Goal: Transaction & Acquisition: Obtain resource

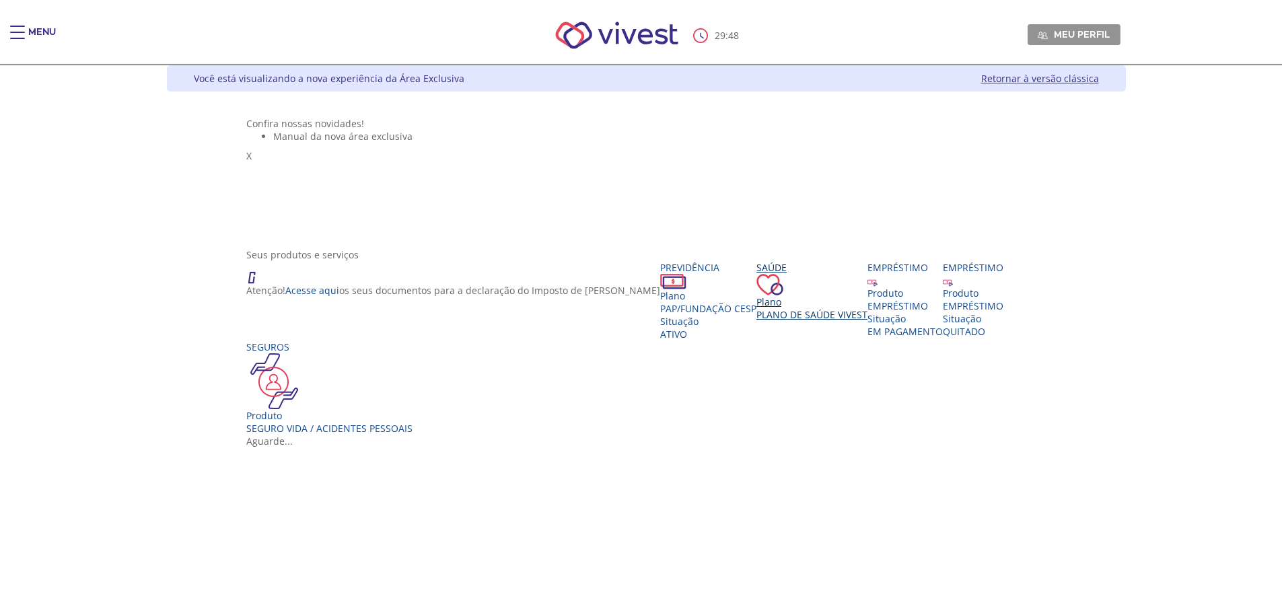
click at [757, 321] on span "Plano de Saúde VIVEST" at bounding box center [812, 314] width 111 height 13
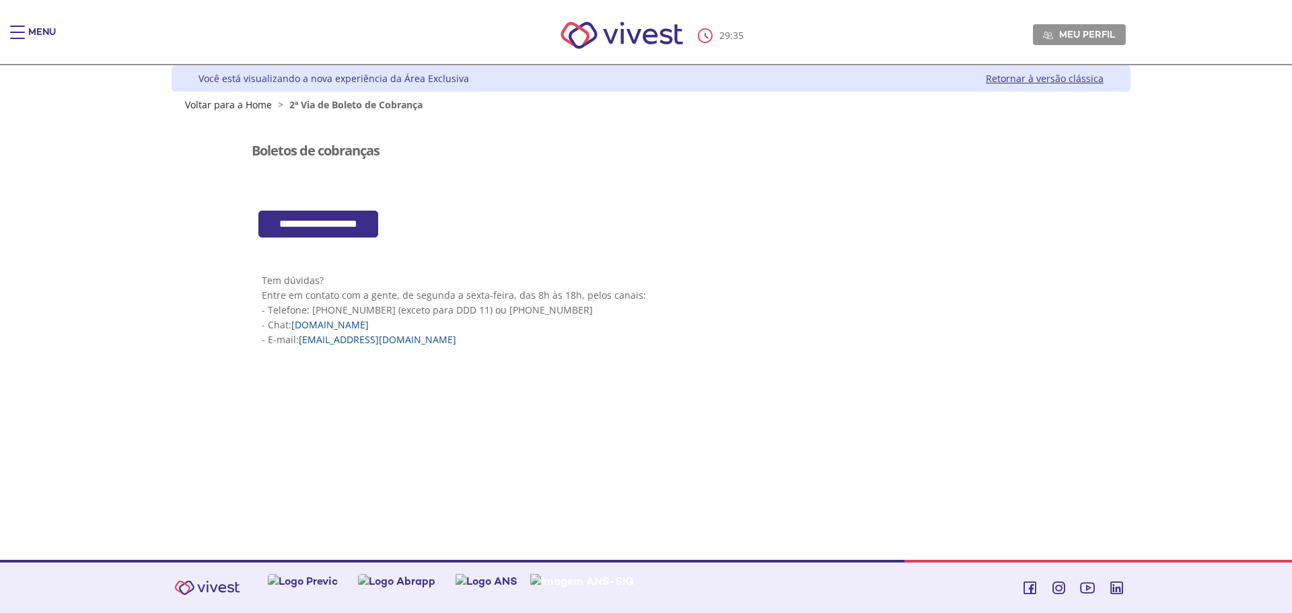
click at [355, 228] on input "**********" at bounding box center [318, 225] width 120 height 28
click at [0, 18] on nav "29 : 31 Meu perfil Alterar Senha Sair" at bounding box center [646, 36] width 1292 height 59
click at [17, 28] on div "Main header" at bounding box center [17, 39] width 15 height 27
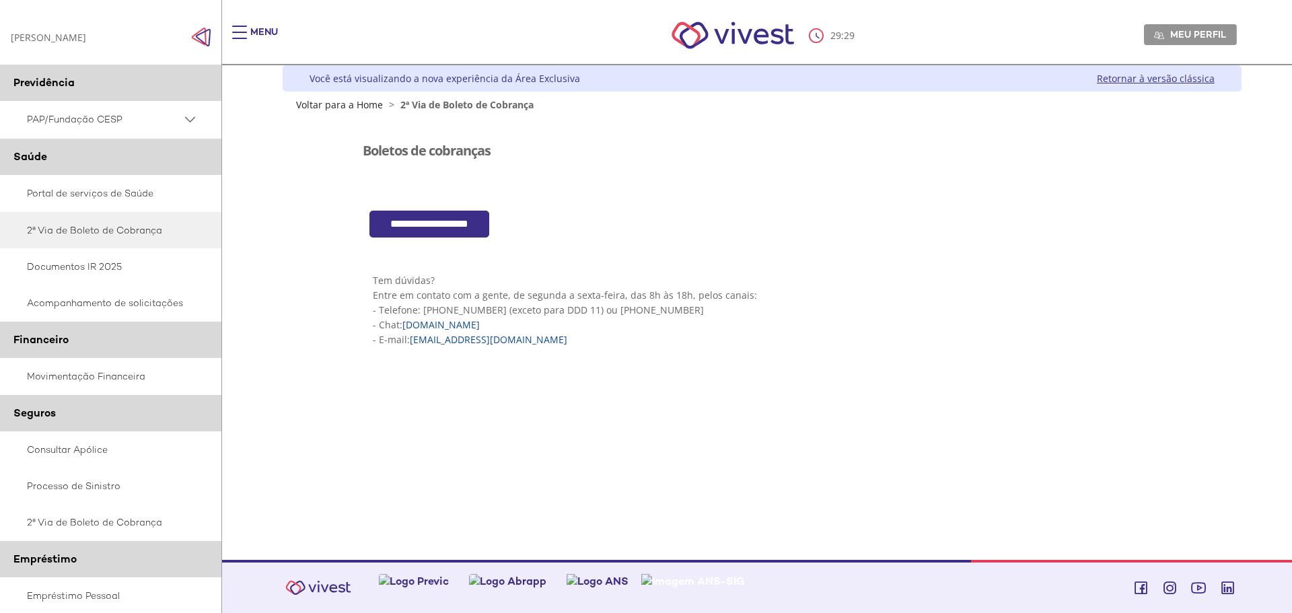
scroll to position [135, 0]
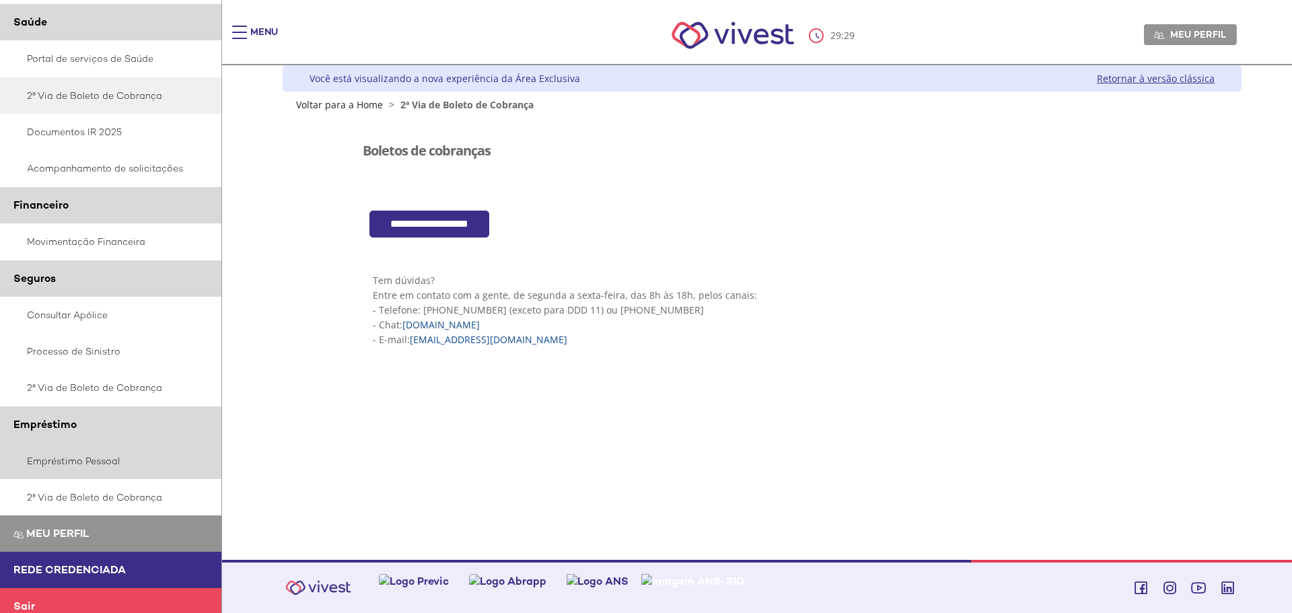
click at [68, 459] on link "Empréstimo Pessoal" at bounding box center [111, 461] width 222 height 36
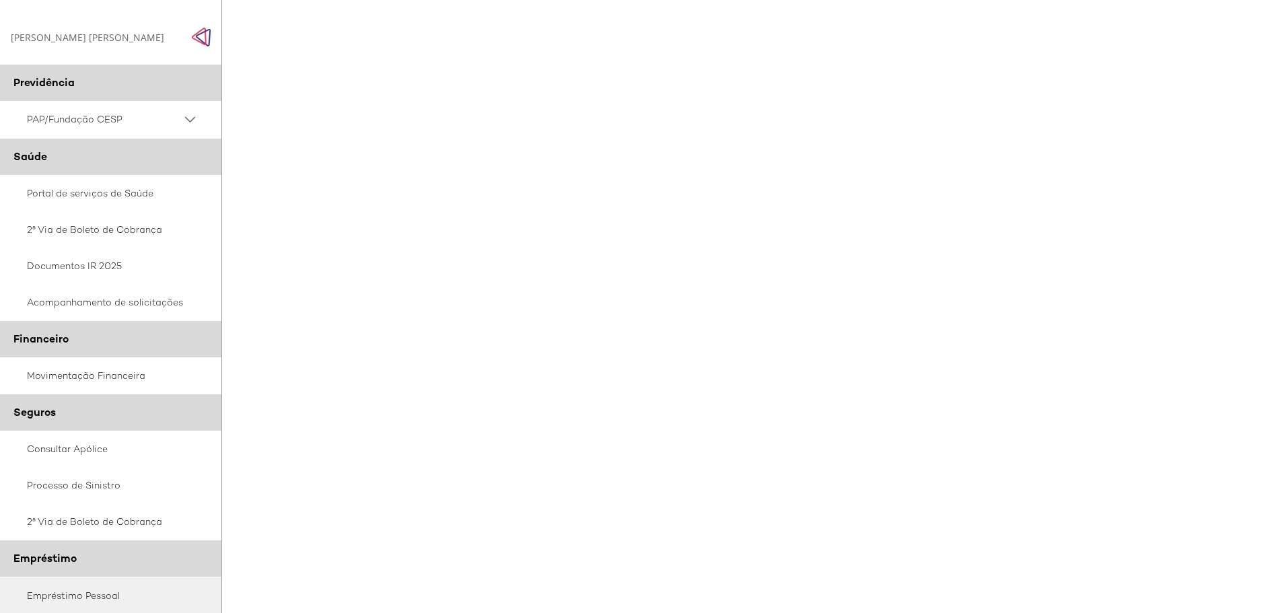
scroll to position [946, 0]
